Goal: Go to known website: Go to known website

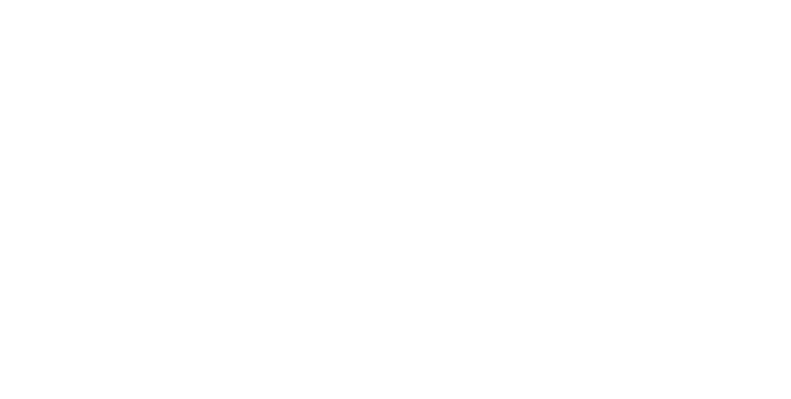
type input "[EMAIL_ADDRESS][DOMAIN_NAME]"
click at [0, 0] on input "Sign In" at bounding box center [0, 0] width 0 height 0
